Goal: Communication & Community: Answer question/provide support

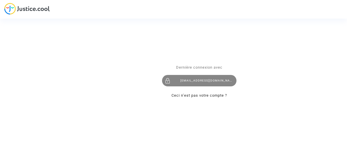
click at [225, 82] on div "[EMAIL_ADDRESS][DOMAIN_NAME]" at bounding box center [199, 80] width 74 height 11
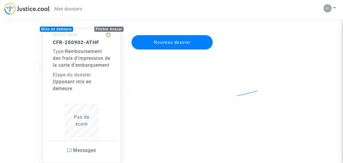
scroll to position [57, 0]
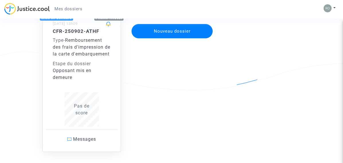
click at [82, 116] on div "Pas de score" at bounding box center [82, 110] width 58 height 14
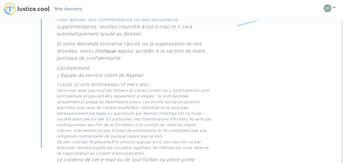
scroll to position [387, 0]
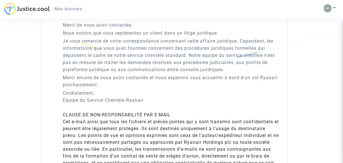
scroll to position [132, 0]
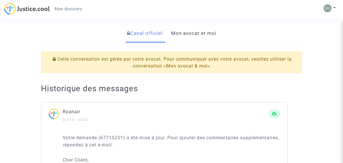
click at [195, 32] on link "Mon avocat et moi" at bounding box center [193, 33] width 45 height 19
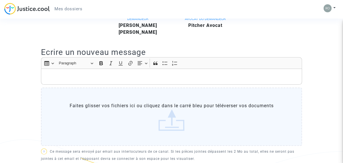
scroll to position [147, 0]
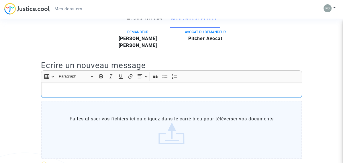
drag, startPoint x: 57, startPoint y: 96, endPoint x: 102, endPoint y: 96, distance: 44.7
click at [57, 93] on p "Rich Text Editor, main" at bounding box center [171, 89] width 255 height 7
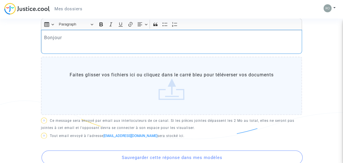
scroll to position [204, 0]
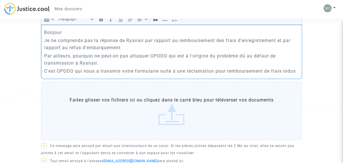
click at [74, 67] on p "Par ailleurs, pourquoi ne peut-on pas attaquer OPODO qui est à l'origine du pro…" at bounding box center [171, 59] width 255 height 14
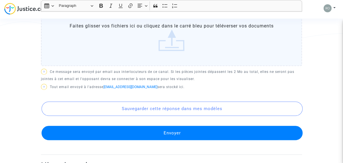
scroll to position [290, 0]
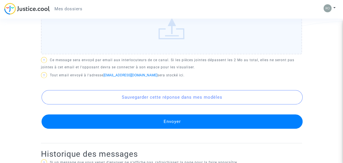
click at [179, 126] on button "Envoyer" at bounding box center [172, 122] width 261 height 14
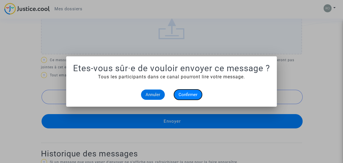
click at [188, 96] on span "Confirmer" at bounding box center [187, 94] width 19 height 5
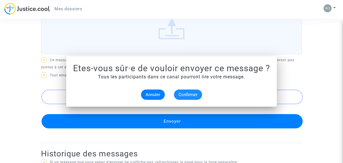
scroll to position [290, 0]
